Goal: Task Accomplishment & Management: Complete application form

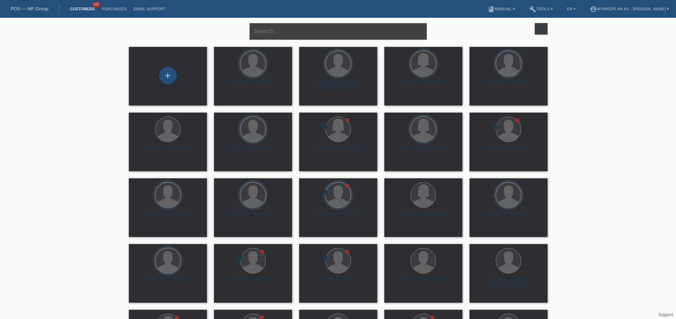
click at [274, 31] on input "text" at bounding box center [337, 31] width 177 height 17
paste input "[PERSON_NAME]"
type input "[PERSON_NAME]"
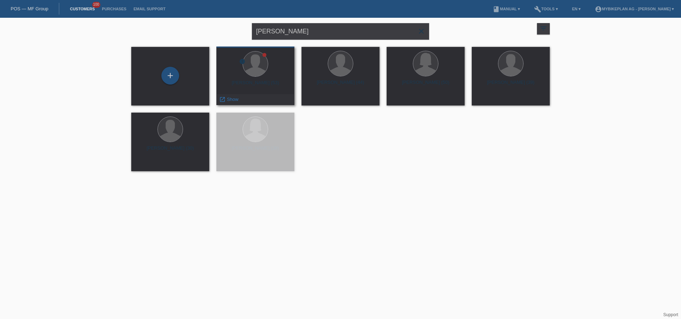
click at [253, 84] on div "Wolfgang Schmidt (53)" at bounding box center [255, 85] width 67 height 11
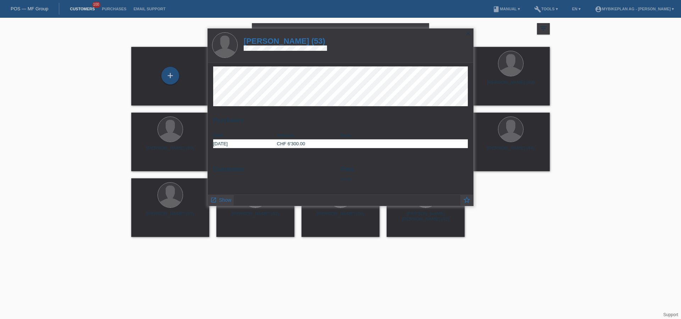
click at [304, 44] on h1 "Wolfgang Schmidt (53)" at bounding box center [285, 41] width 83 height 9
click at [305, 43] on h1 "Wolfgang Schmidt (53)" at bounding box center [285, 41] width 83 height 9
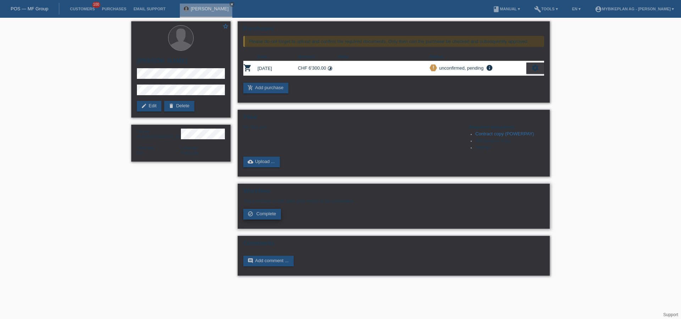
click at [269, 215] on span "Complete" at bounding box center [266, 213] width 20 height 5
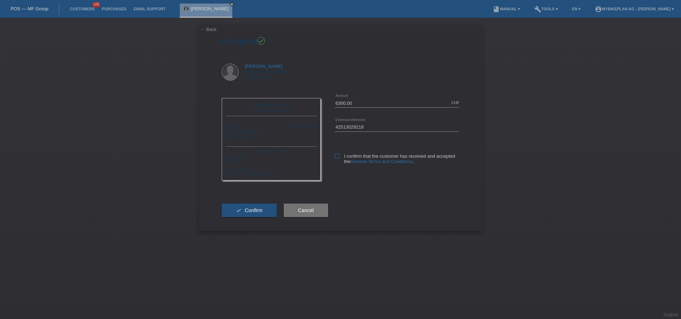
click at [336, 157] on icon at bounding box center [337, 155] width 5 height 5
click at [336, 157] on input "I confirm that the customer has received and accepted the General Terms and Con…" at bounding box center [337, 155] width 5 height 5
checkbox input "true"
click at [261, 214] on button "check Confirm" at bounding box center [249, 209] width 55 height 13
